Goal: Navigation & Orientation: Find specific page/section

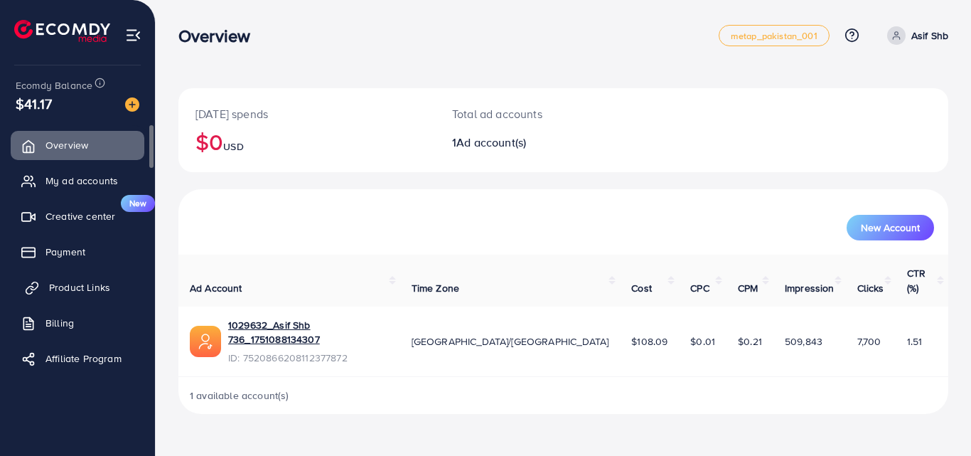
click at [94, 283] on span "Product Links" at bounding box center [79, 287] width 61 height 14
click at [94, 282] on span "Product Links" at bounding box center [79, 287] width 61 height 14
click at [114, 284] on link "Product Links" at bounding box center [78, 287] width 134 height 28
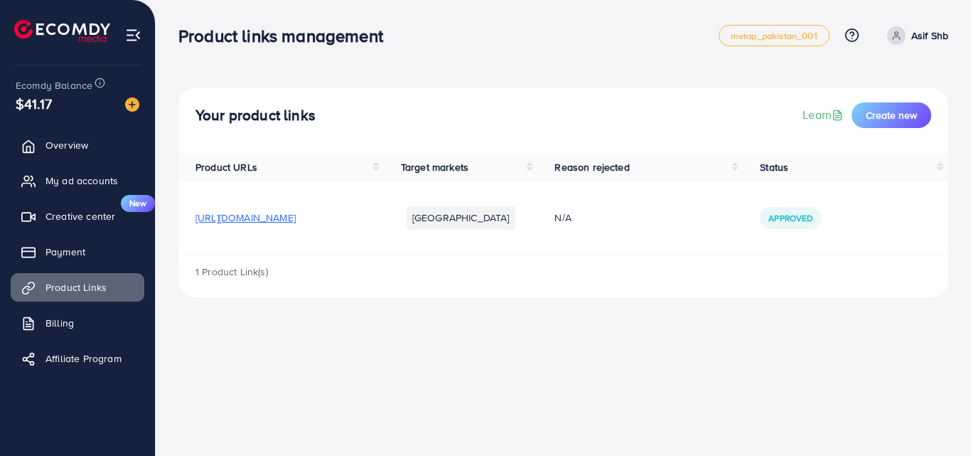
click at [296, 216] on span "[URL][DOMAIN_NAME]" at bounding box center [246, 217] width 100 height 14
click at [357, 341] on div "Product links management metap_pakistan_001 Help Center Contact Support Plans a…" at bounding box center [485, 228] width 971 height 456
click at [296, 217] on span "[URL][DOMAIN_NAME]" at bounding box center [246, 217] width 100 height 14
click at [284, 214] on span "[URL][DOMAIN_NAME]" at bounding box center [246, 217] width 100 height 14
